Goal: Find specific page/section: Find specific page/section

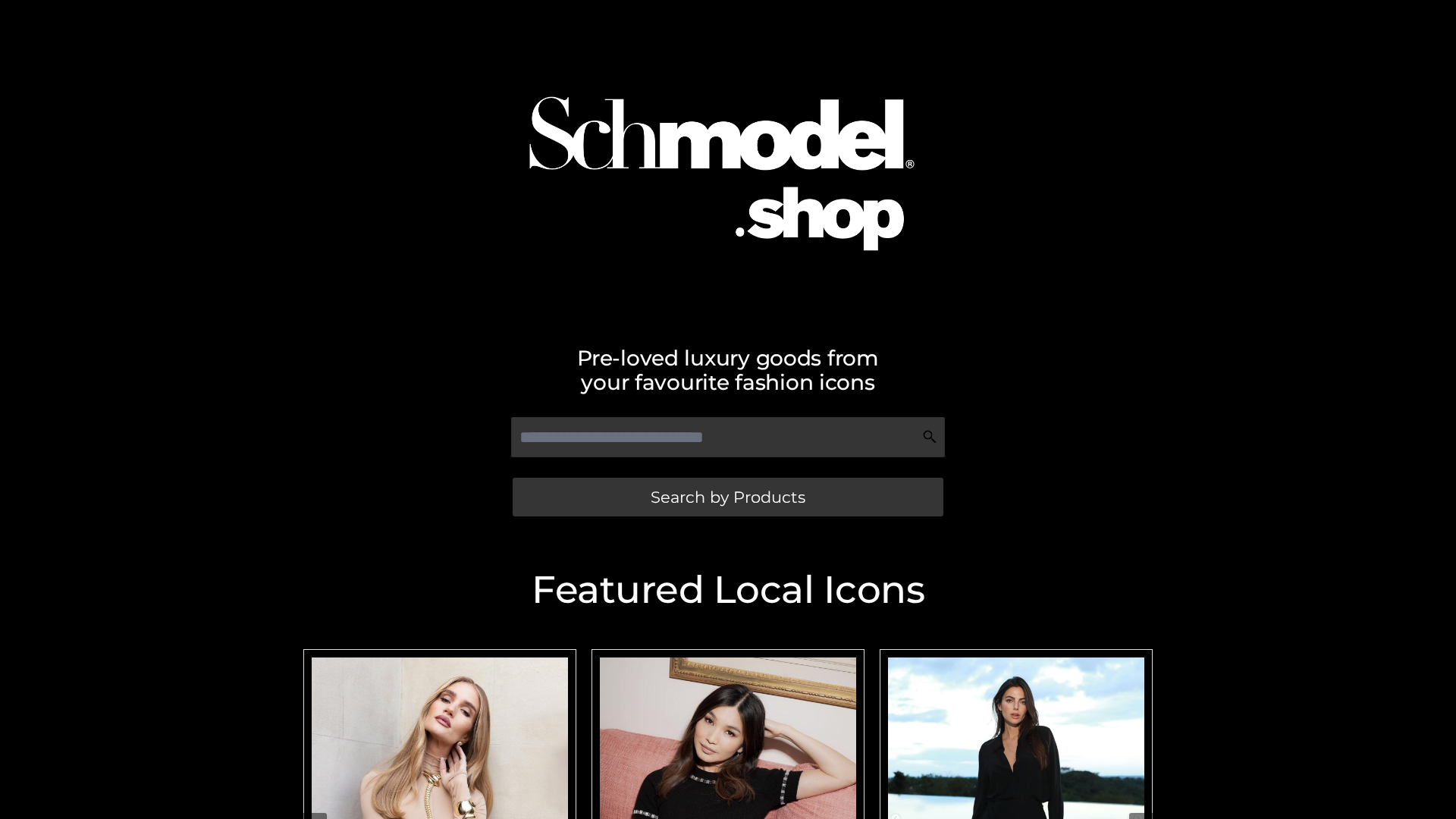
click at [728, 497] on span "Search by Products" at bounding box center [728, 497] width 154 height 16
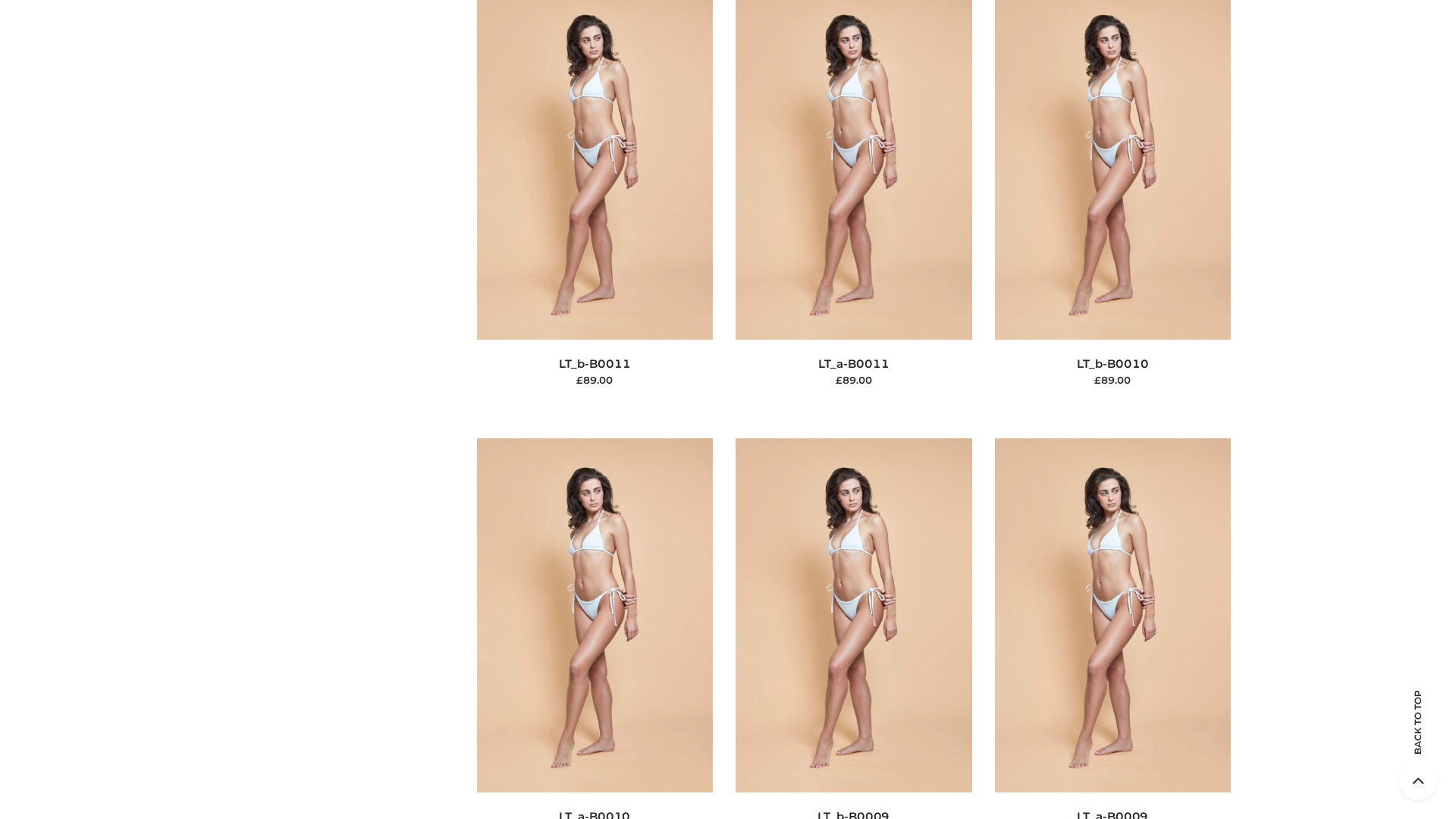
scroll to position [6809, 0]
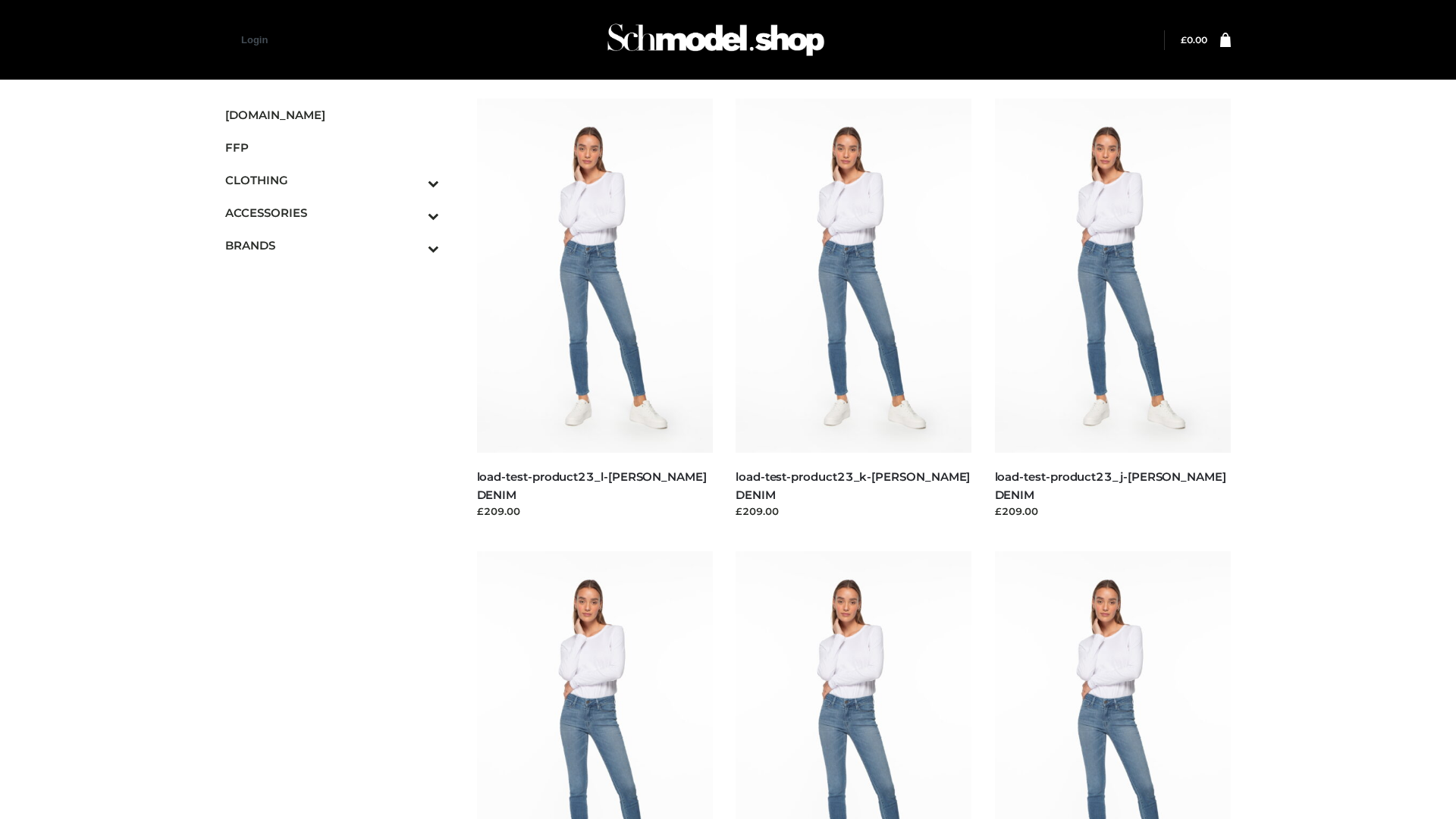
scroll to position [1329, 0]
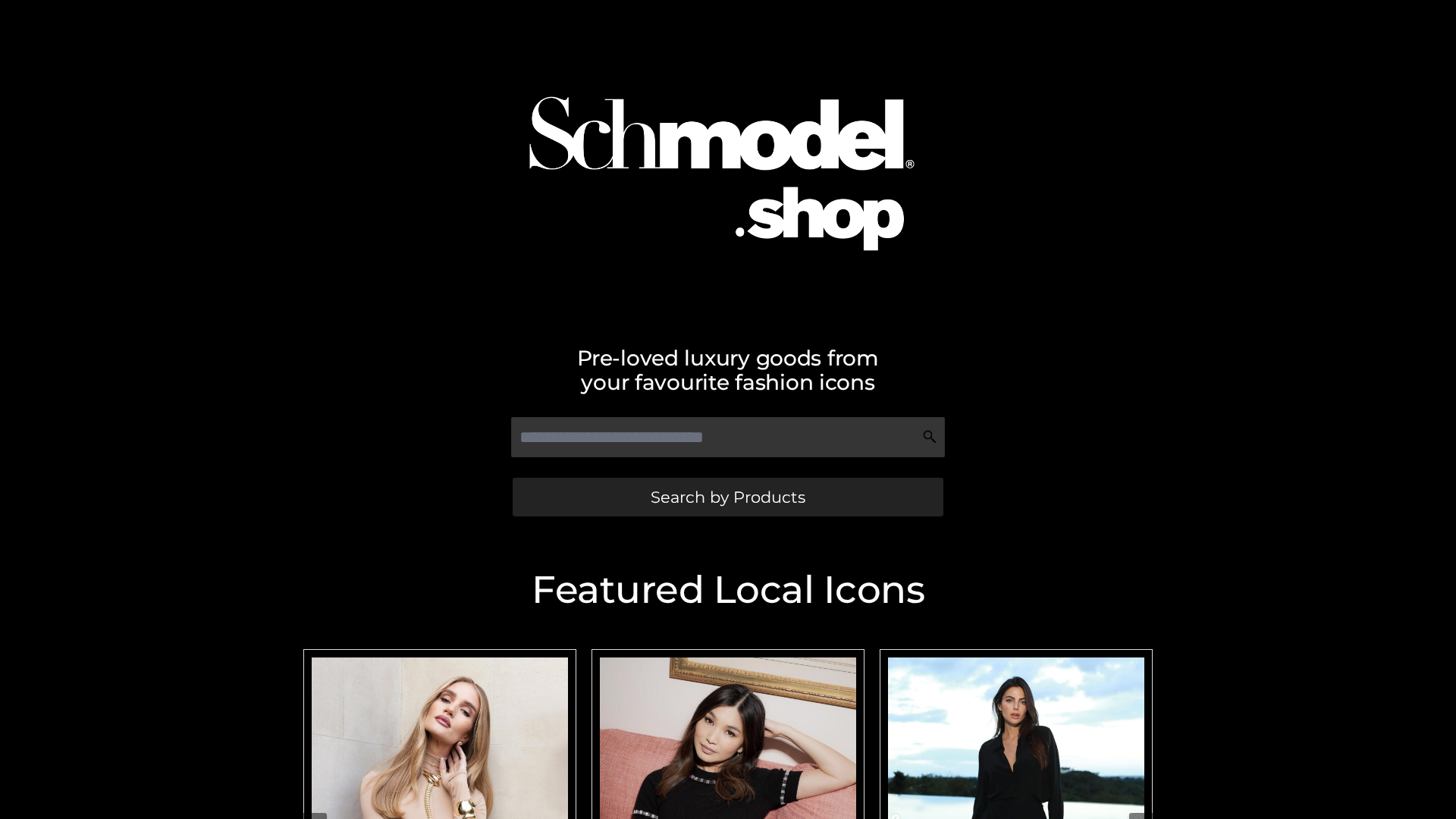
click at [728, 497] on span "Search by Products" at bounding box center [728, 497] width 154 height 16
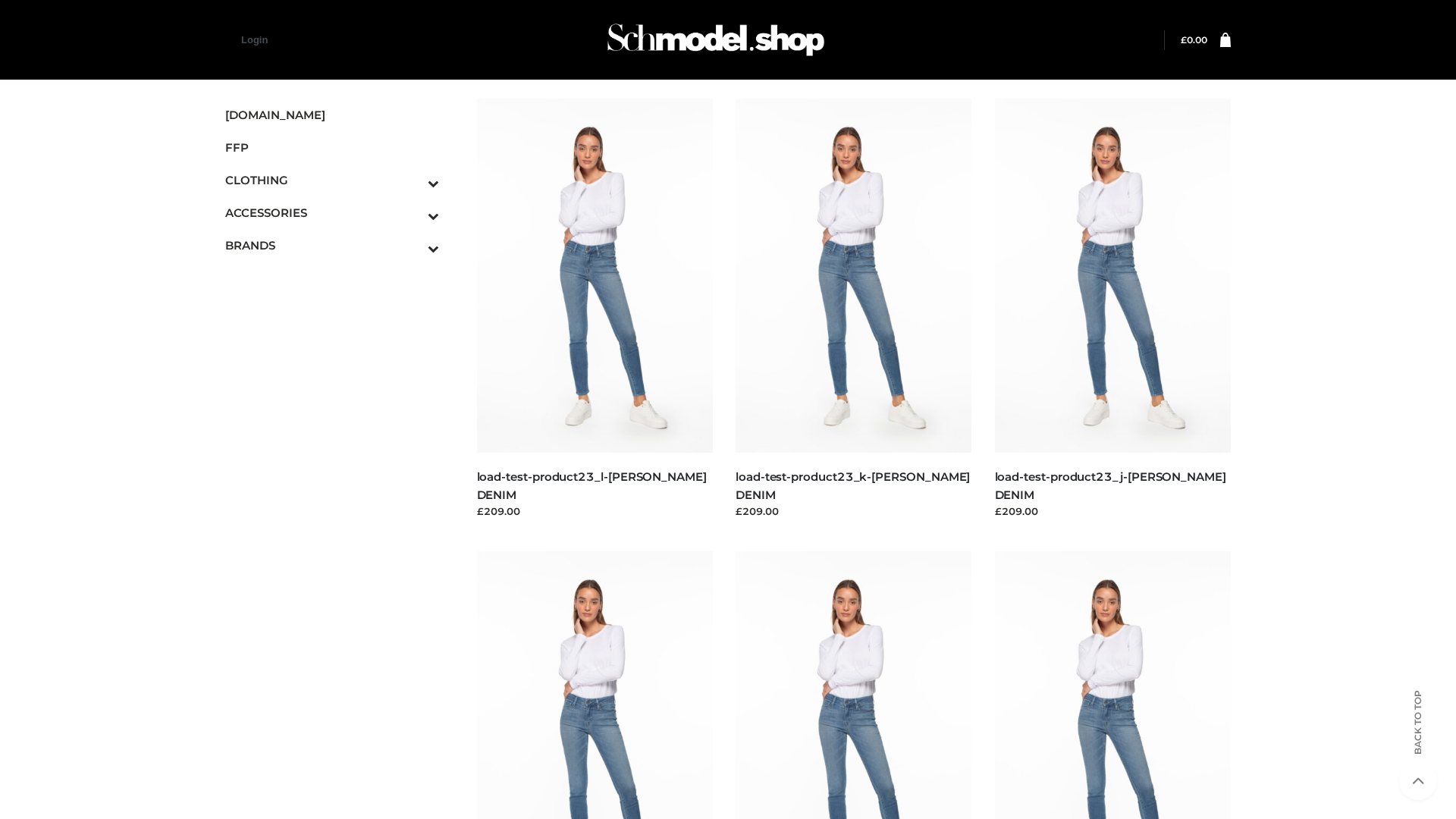
scroll to position [1329, 0]
